Goal: Task Accomplishment & Management: Complete application form

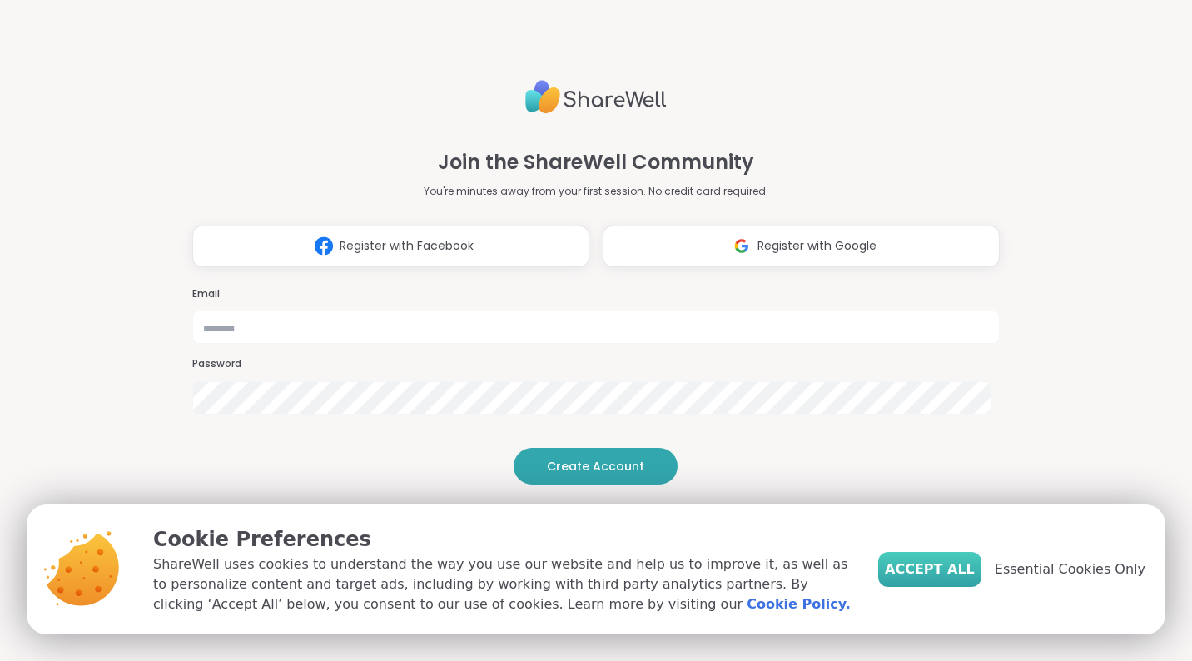
click at [937, 567] on span "Accept All" at bounding box center [930, 569] width 90 height 20
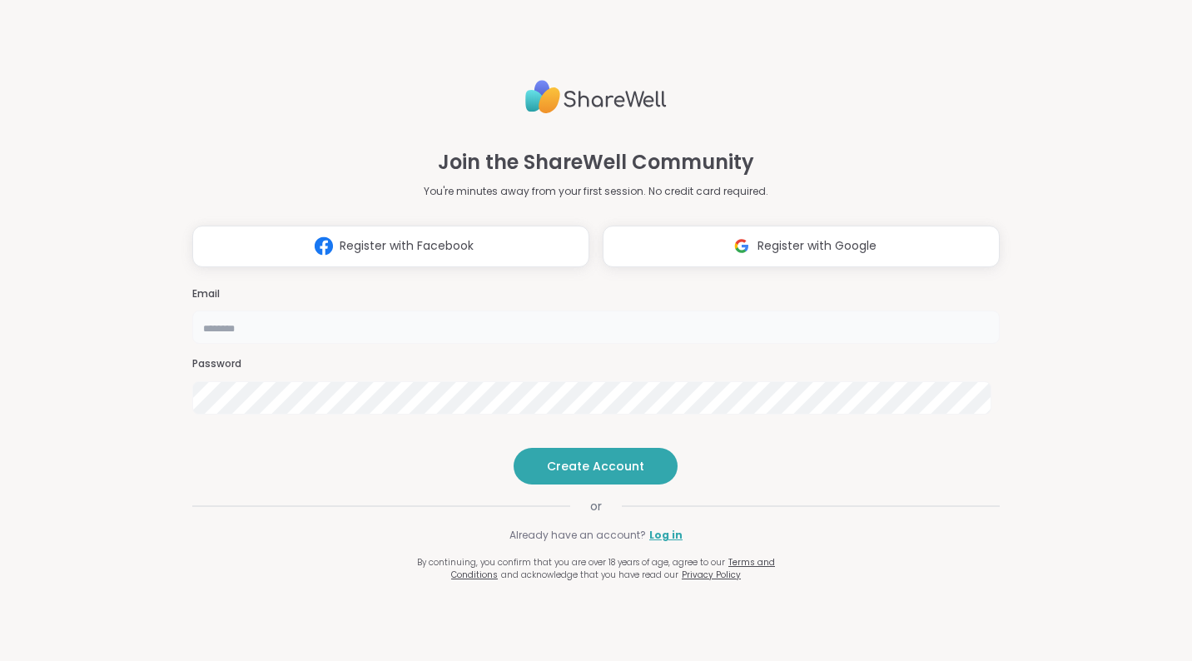
click at [513, 310] on input "email" at bounding box center [595, 326] width 807 height 33
type input "**********"
click at [598, 474] on span "Create Account" at bounding box center [595, 466] width 97 height 17
